Goal: Ask a question

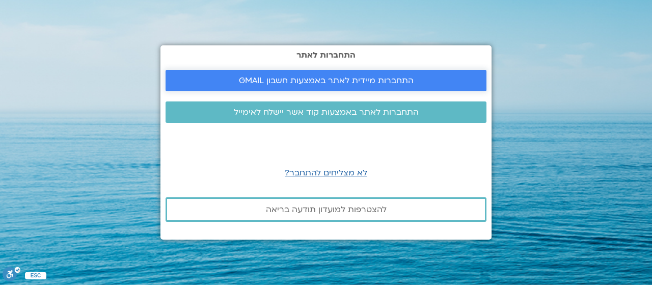
click at [355, 84] on span "התחברות מיידית לאתר באמצעות חשבון GMAIL" at bounding box center [326, 80] width 175 height 9
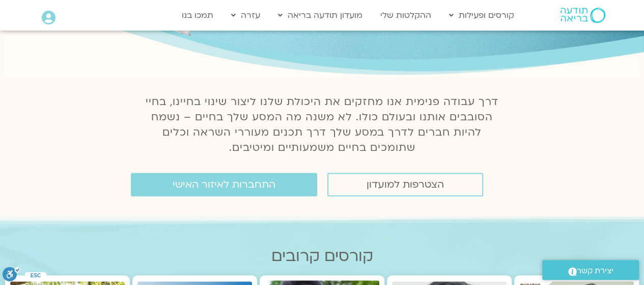
scroll to position [153, 0]
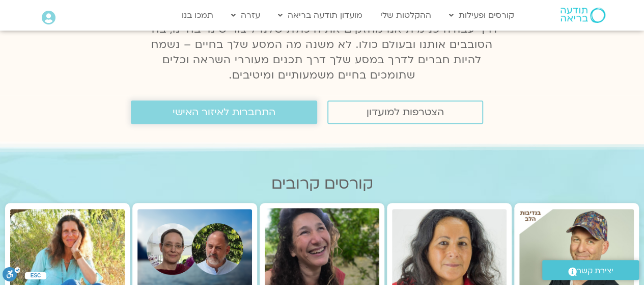
click at [233, 118] on span "התחברות לאיזור האישי" at bounding box center [224, 111] width 103 height 11
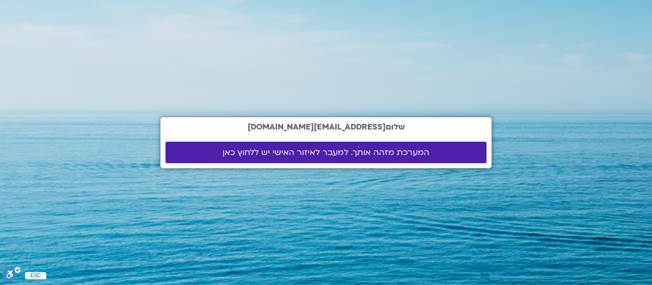
click at [314, 154] on span "המערכת מזהה אותך. למעבר לאיזור האישי יש ללחוץ כאן" at bounding box center [326, 152] width 207 height 9
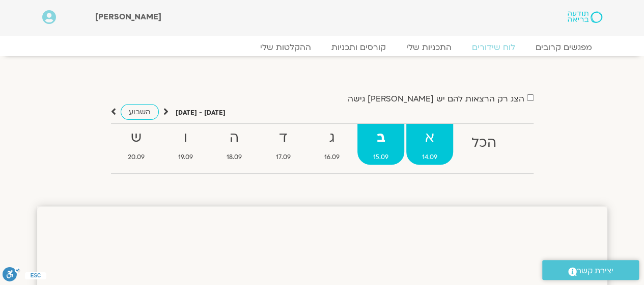
click at [438, 155] on span "14.09" at bounding box center [430, 157] width 47 height 11
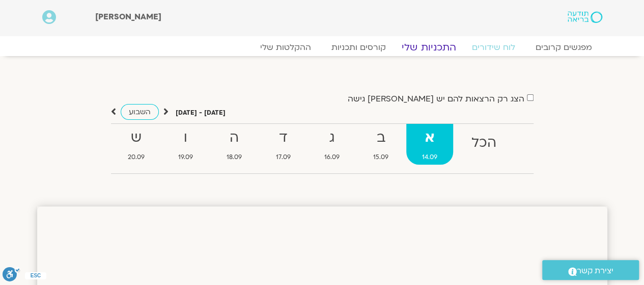
click at [423, 45] on link "התכניות שלי" at bounding box center [429, 47] width 79 height 12
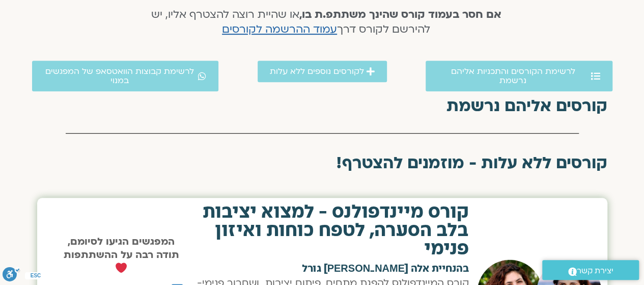
scroll to position [255, 0]
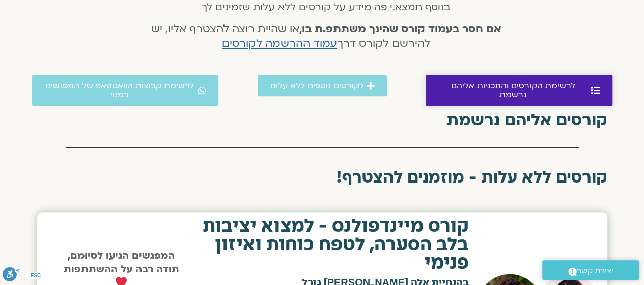
click at [482, 84] on span "לרשימת הקורסים והתכניות אליהם נרשמת" at bounding box center [513, 90] width 151 height 18
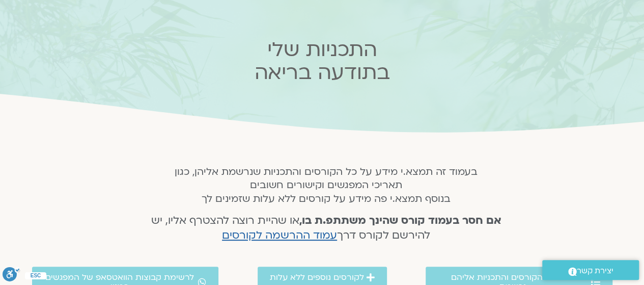
scroll to position [6, 0]
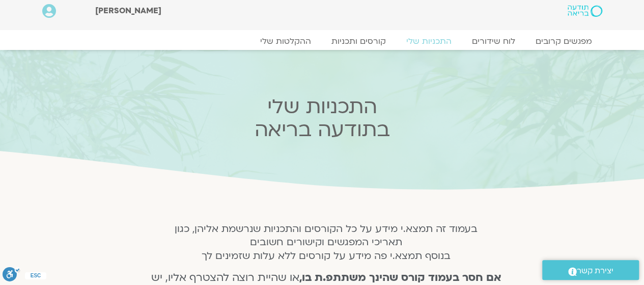
click at [362, 34] on div "מפגשים קרובים לוח שידורים התכניות שלי קורסים ותכניות ההקלטות שלי מפגשים קרובים …" at bounding box center [322, 40] width 581 height 20
click at [357, 43] on link "קורסים ותכניות" at bounding box center [359, 41] width 90 height 12
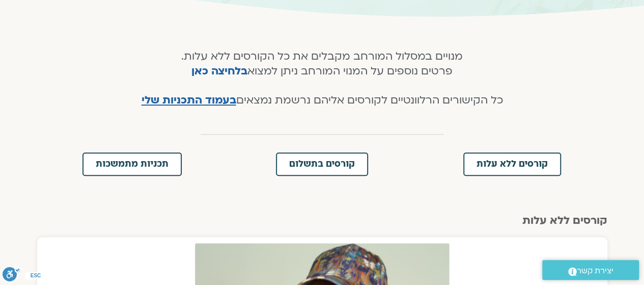
scroll to position [204, 0]
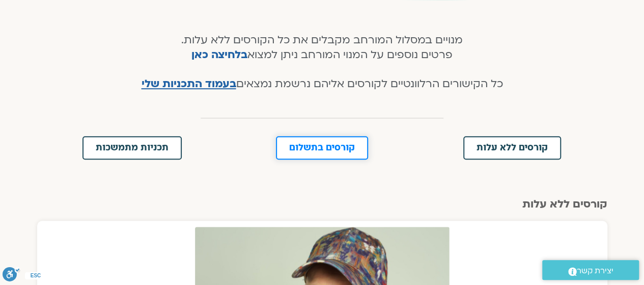
click at [323, 143] on span "קורסים בתשלום" at bounding box center [322, 147] width 66 height 9
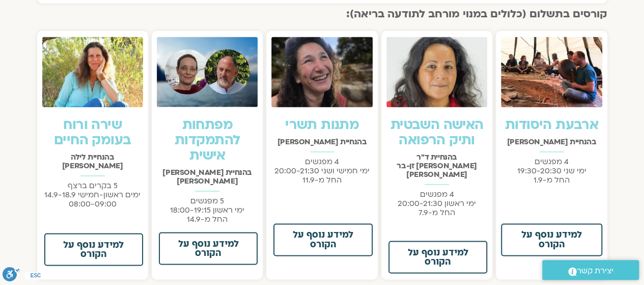
scroll to position [730, 0]
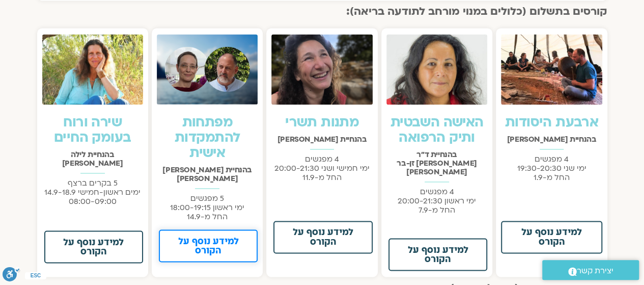
click at [217, 239] on span "למידע נוסף על הקורס" at bounding box center [208, 245] width 72 height 18
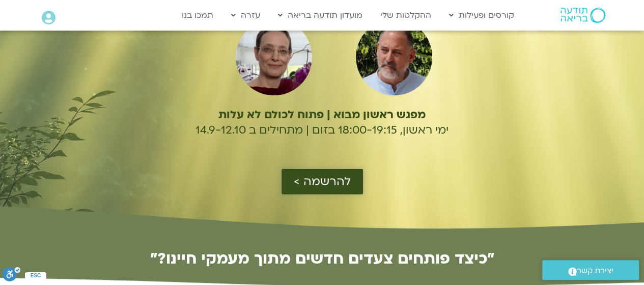
click at [331, 178] on span "להרשמה >" at bounding box center [322, 181] width 57 height 13
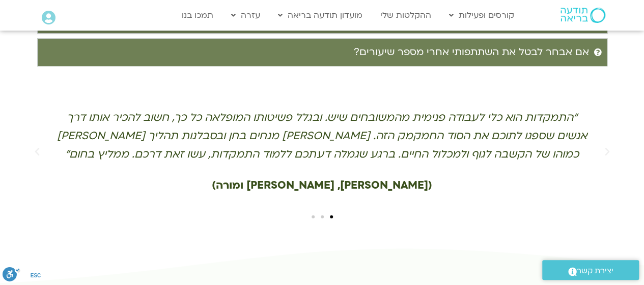
scroll to position [2240, 0]
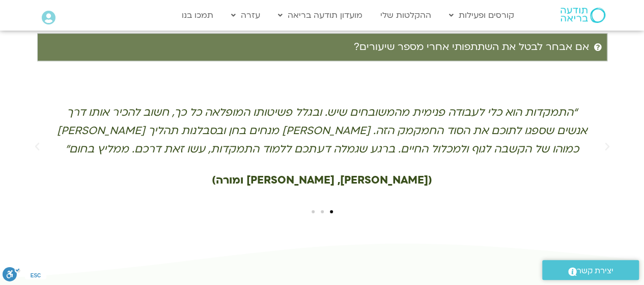
click at [587, 268] on span "יצירת קשר" at bounding box center [595, 271] width 37 height 14
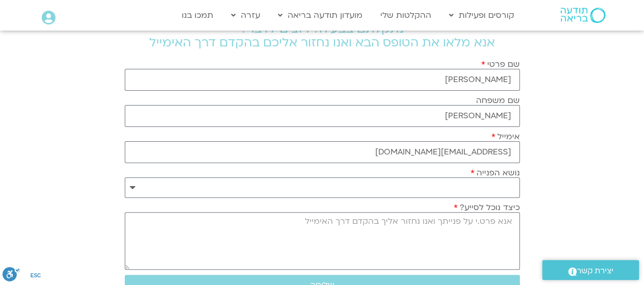
scroll to position [102, 0]
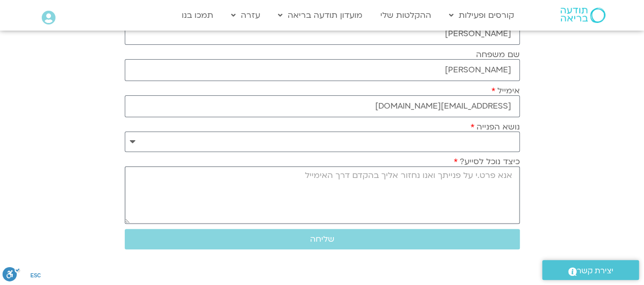
click at [411, 187] on textarea "כיצד נוכל לסייע?" at bounding box center [322, 195] width 395 height 58
type textarea "שלום"
click at [398, 146] on select "**********" at bounding box center [322, 141] width 395 height 20
select select "**********"
click at [125, 131] on select "**********" at bounding box center [322, 141] width 395 height 20
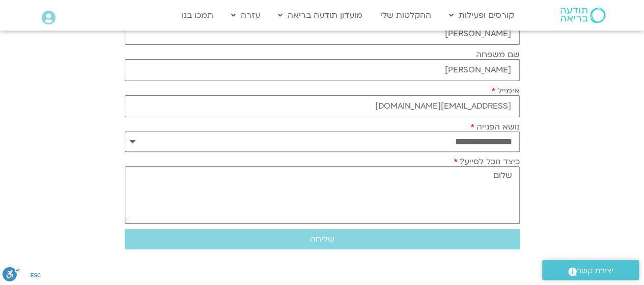
click at [417, 184] on textarea "שלום" at bounding box center [322, 195] width 395 height 58
type textarea "שלום. אני נרשמתי לקור ס"
click at [420, 9] on link "ההקלטות שלי" at bounding box center [405, 15] width 61 height 19
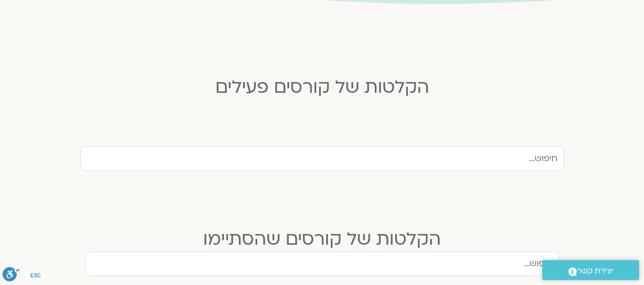
scroll to position [306, 0]
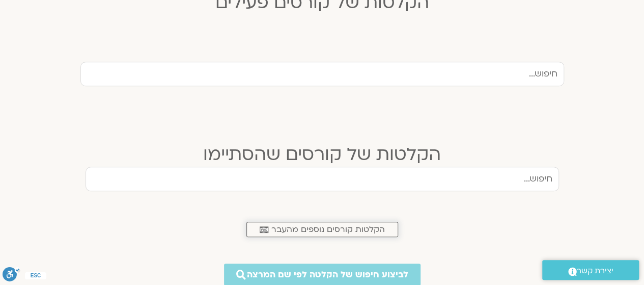
click at [343, 230] on span "הקלטות קורסים נוספים מהעבר" at bounding box center [329, 229] width 114 height 9
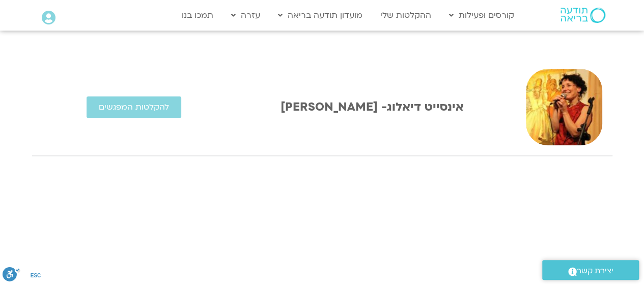
scroll to position [204, 0]
